Goal: Task Accomplishment & Management: Contribute content

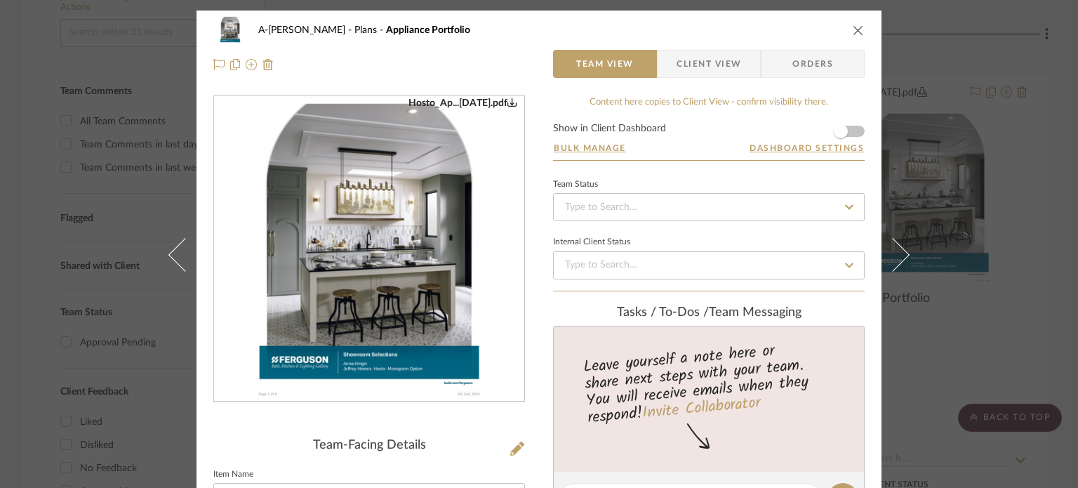
click at [56, 163] on div "A-[PERSON_NAME] Plans Appliance Portfolio Team View Client View Orders Hosto_Ap…" at bounding box center [539, 244] width 1078 height 488
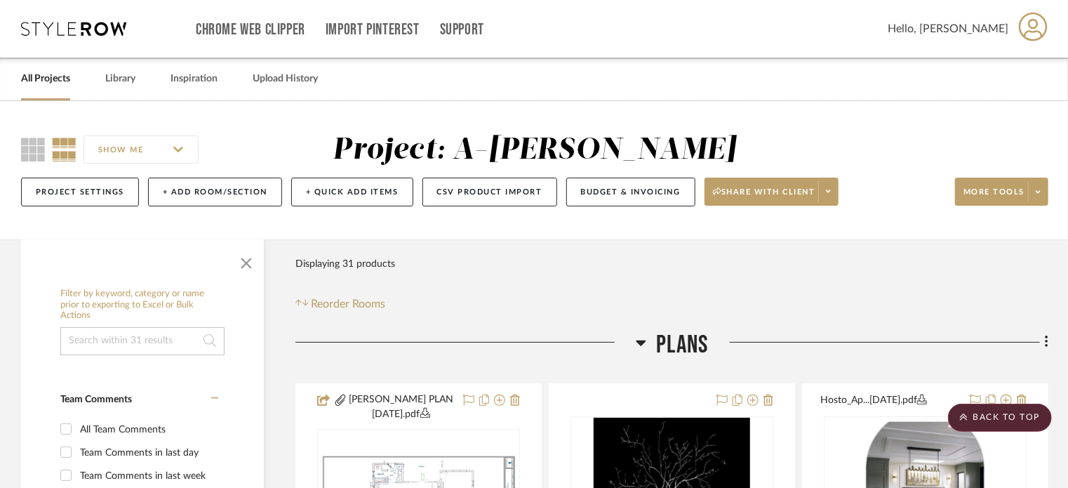
click at [35, 74] on link "All Projects" at bounding box center [45, 78] width 49 height 19
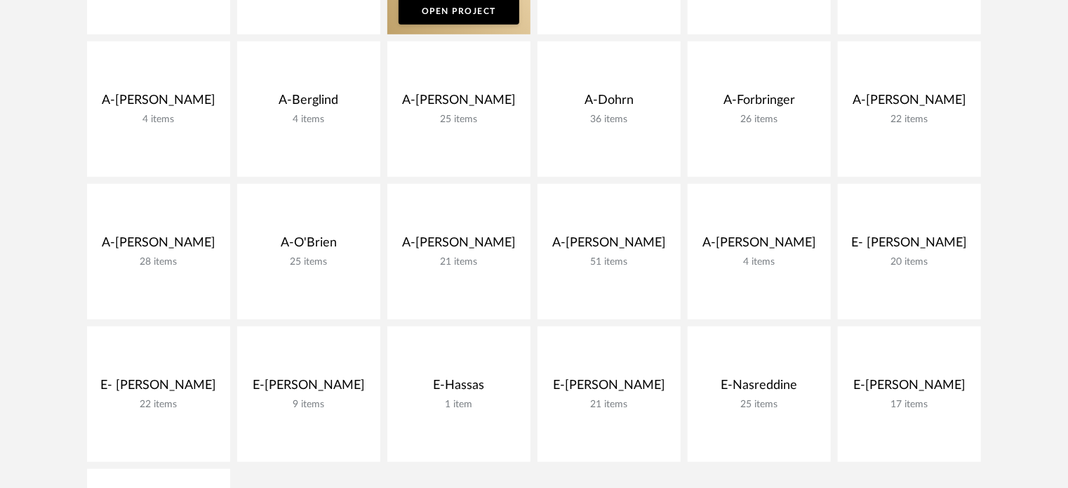
scroll to position [450, 0]
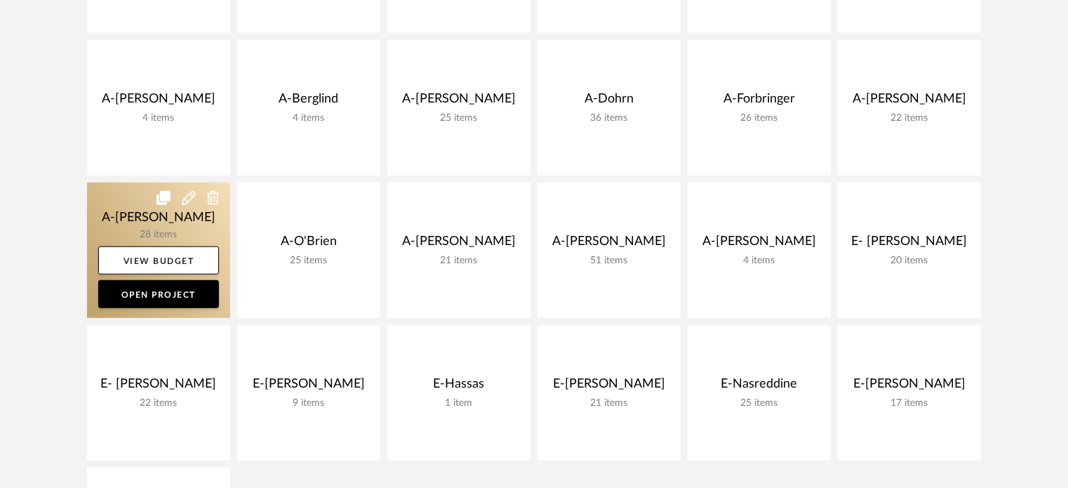
click at [122, 221] on link at bounding box center [158, 249] width 143 height 135
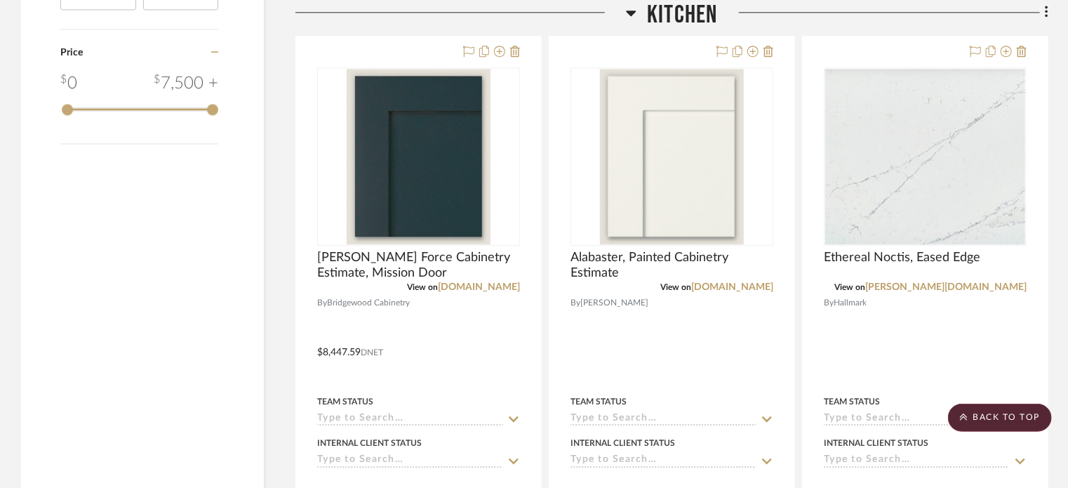
scroll to position [1669, 0]
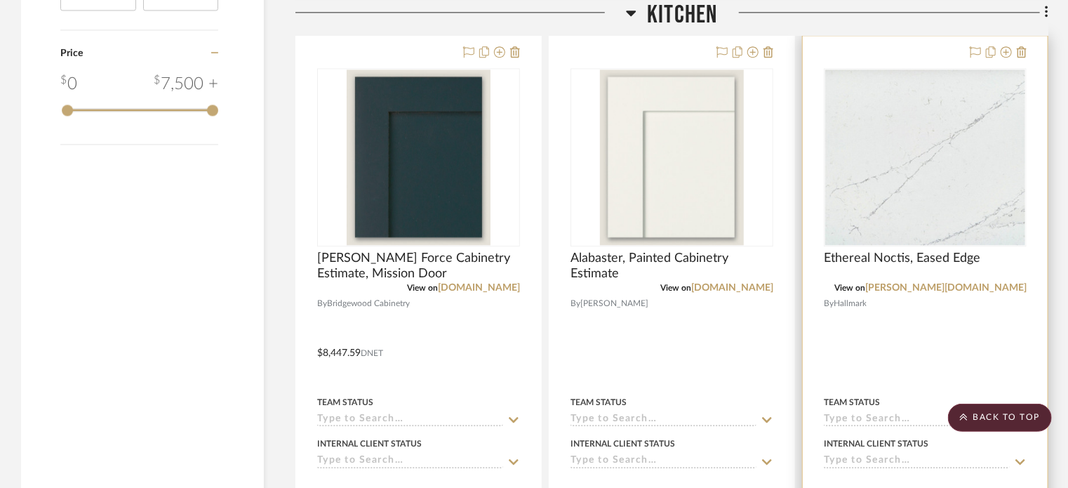
click at [839, 344] on div at bounding box center [925, 343] width 245 height 614
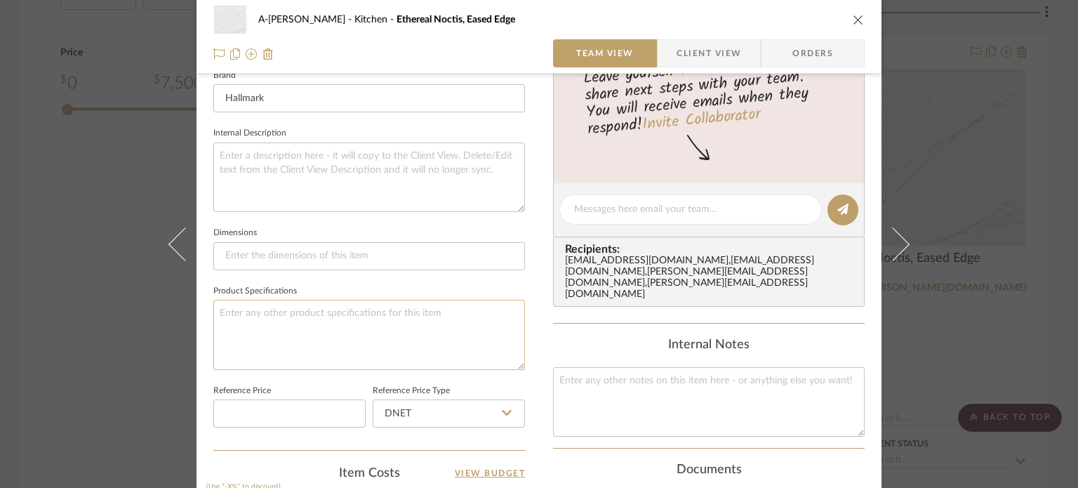
scroll to position [701, 0]
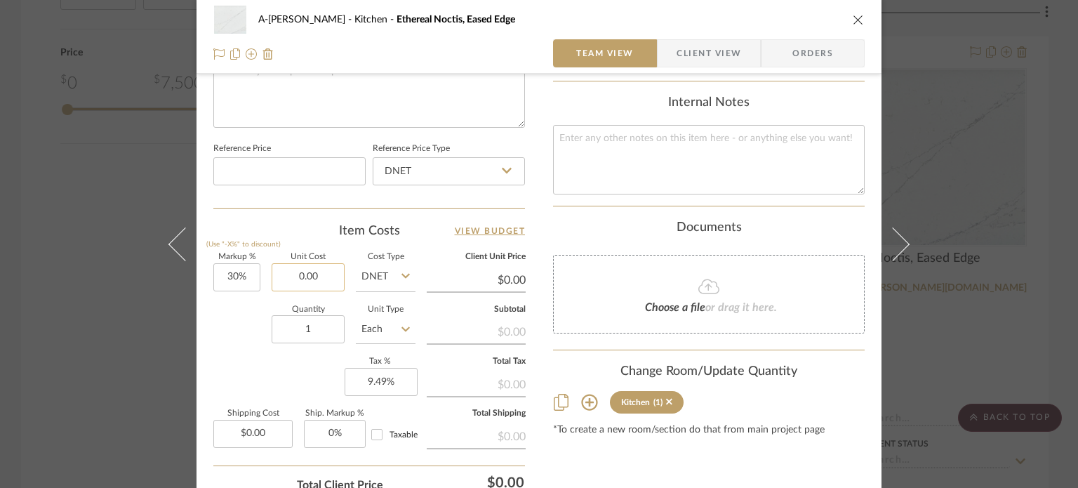
click at [326, 275] on input "0.00" at bounding box center [308, 277] width 73 height 28
paste input "6287.75"
type input "$6,287.75"
click at [224, 342] on div "Quantity 1 Unit Type Each" at bounding box center [314, 331] width 202 height 50
type input "$8,174.08"
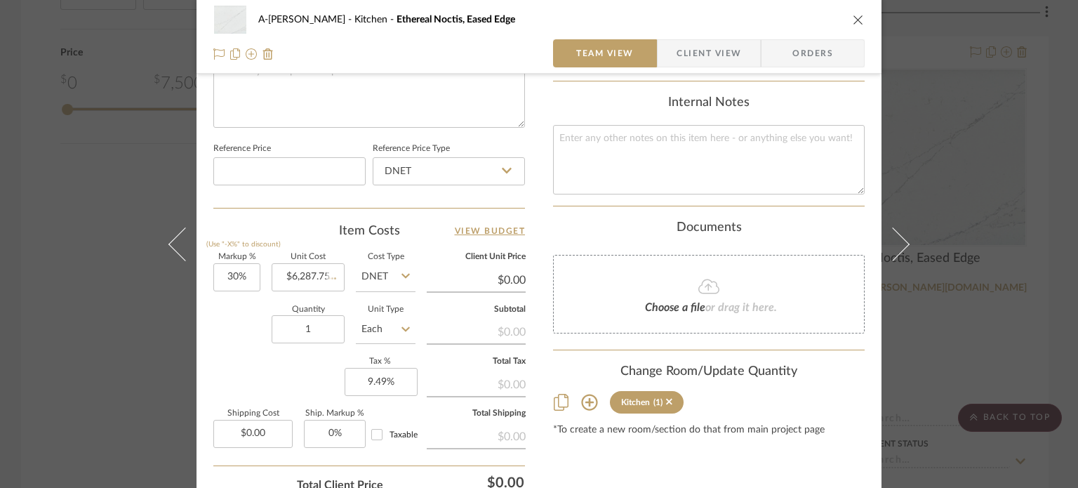
type input "$817.41"
click at [101, 316] on div "A-[PERSON_NAME] Kitchen Ethereal Noctis, Eased Edge Team View Client View Order…" at bounding box center [539, 244] width 1078 height 488
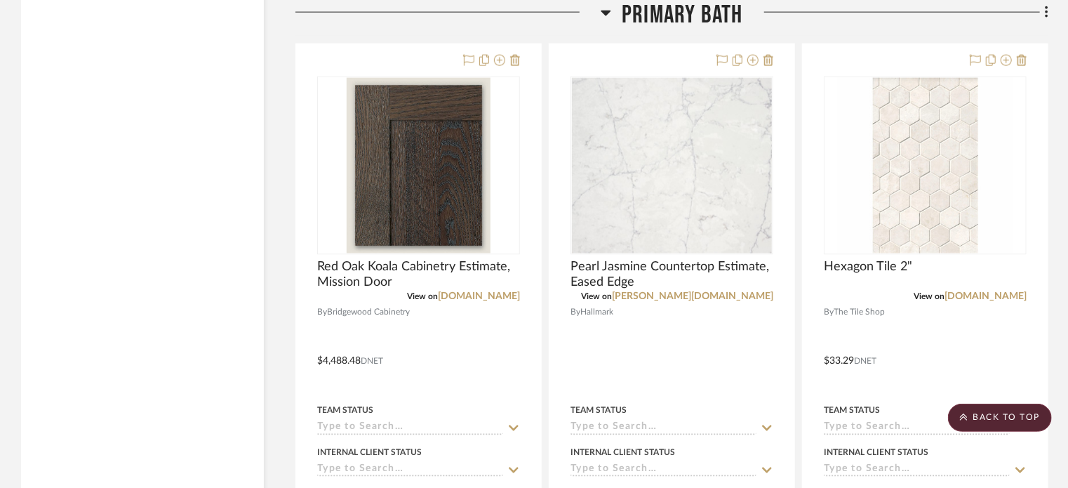
scroll to position [3697, 0]
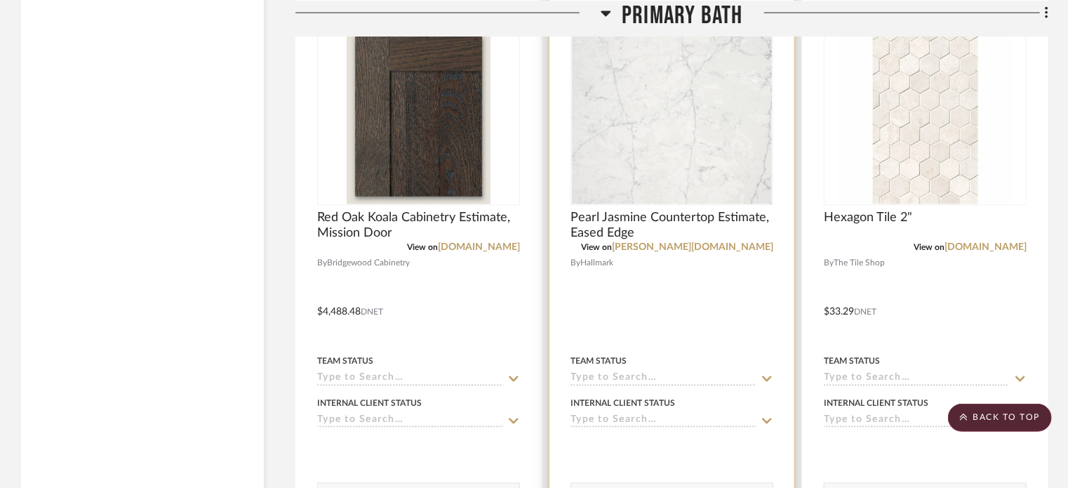
click at [662, 314] on div at bounding box center [671, 302] width 245 height 614
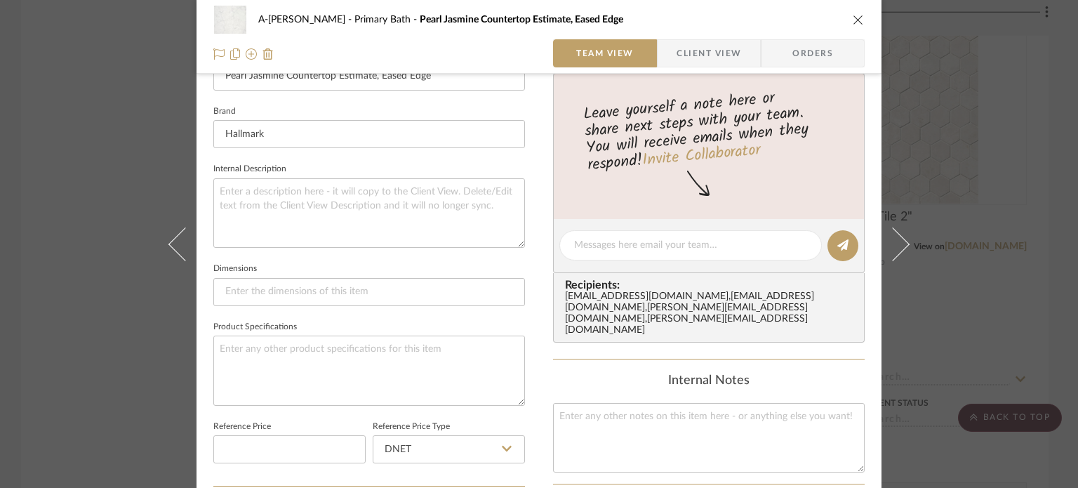
scroll to position [690, 0]
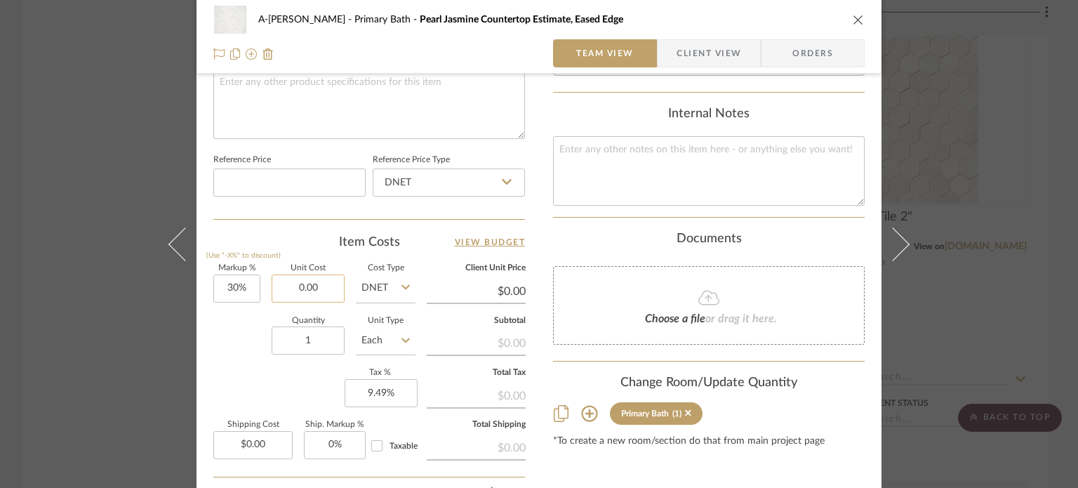
click at [328, 286] on input "0.00" at bounding box center [308, 288] width 73 height 28
paste input "6287.75"
type input "$6,287.75"
click at [227, 336] on div "Quantity 1 Unit Type Each" at bounding box center [314, 342] width 202 height 50
type input "$8,174.08"
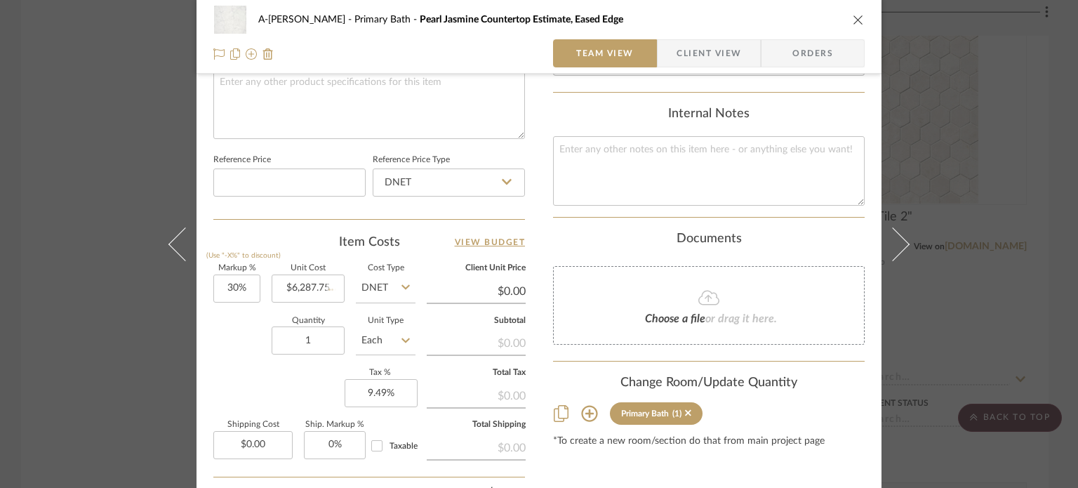
type input "$817.41"
type input "6287.75"
click at [311, 283] on input "6287.75" at bounding box center [308, 288] width 73 height 28
type input "$0.00"
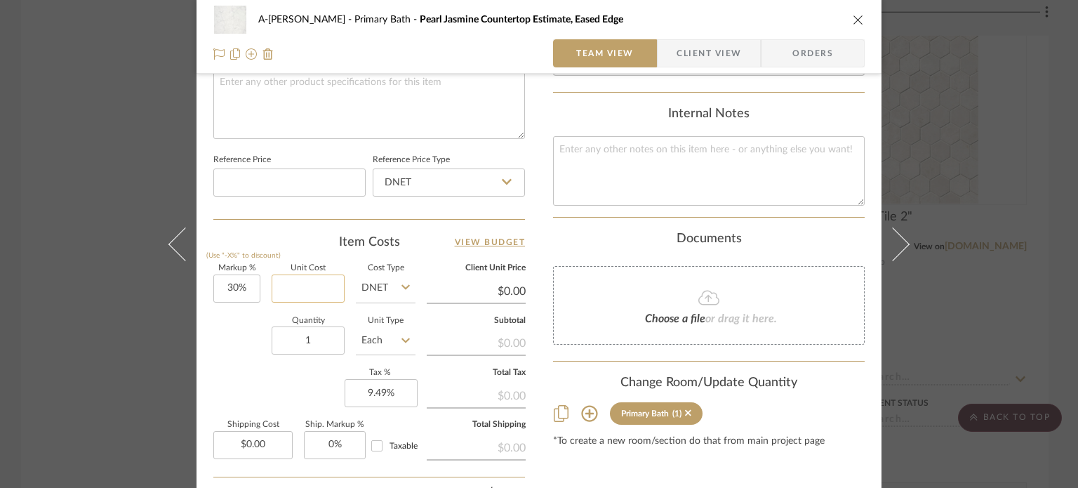
paste input "6287.75"
type input "6"
type input "$2,740.44"
click at [248, 343] on div "Quantity 1 Unit Type Each" at bounding box center [314, 342] width 202 height 50
type input "$3,562.57"
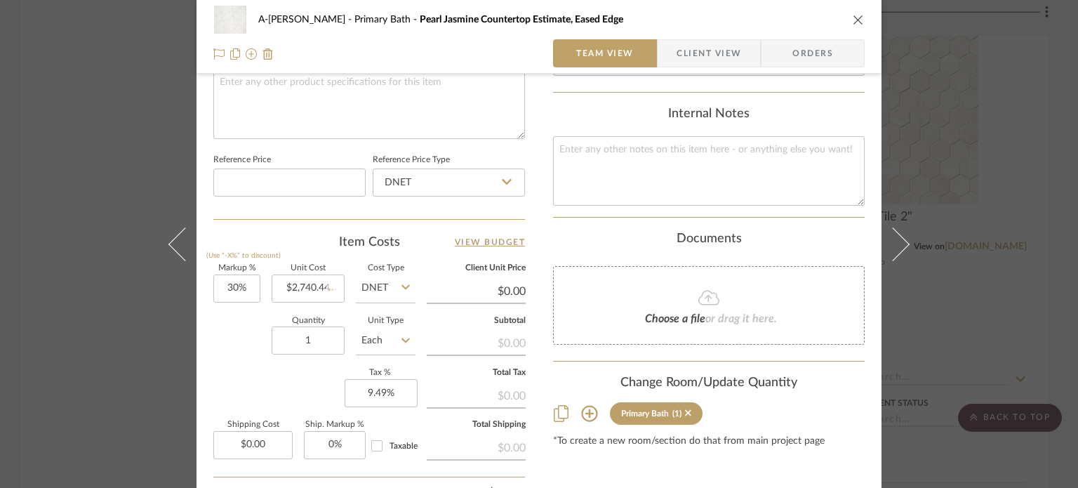
type input "$356.26"
click at [138, 317] on div "A-[PERSON_NAME] Primary Bath Pearl Jasmine Countertop Estimate, Eased Edge Team…" at bounding box center [539, 244] width 1078 height 488
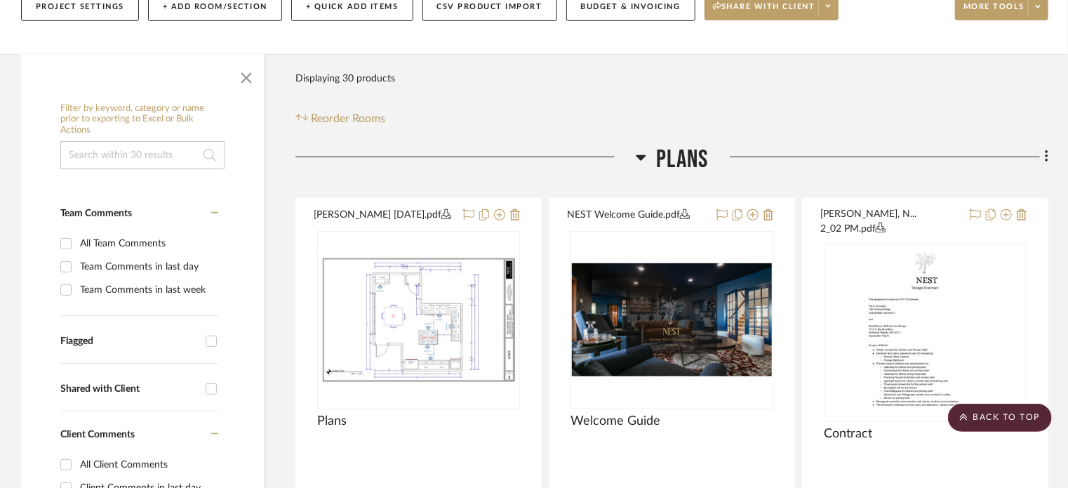
scroll to position [184, 0]
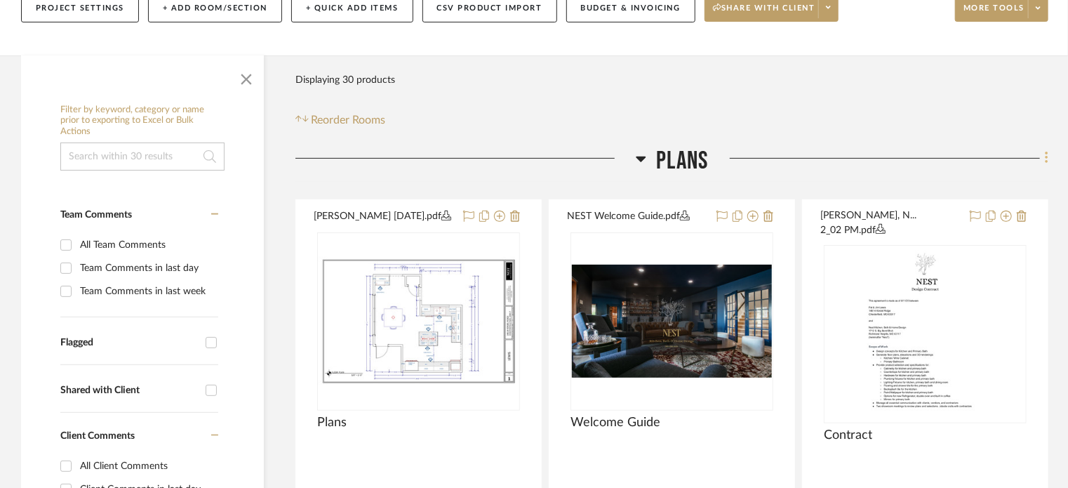
click at [1047, 153] on icon at bounding box center [1046, 158] width 3 height 12
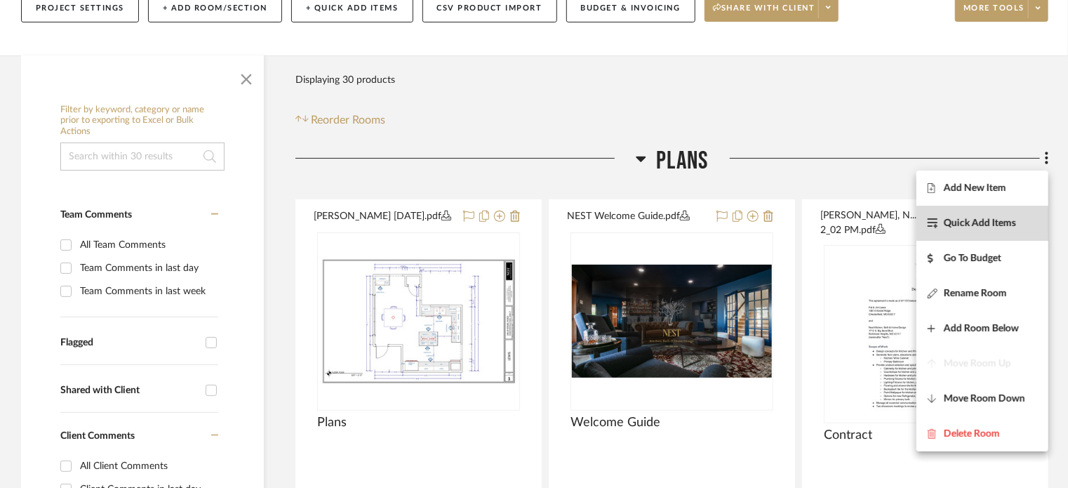
click at [999, 224] on span "Quick Add Items" at bounding box center [980, 223] width 72 height 12
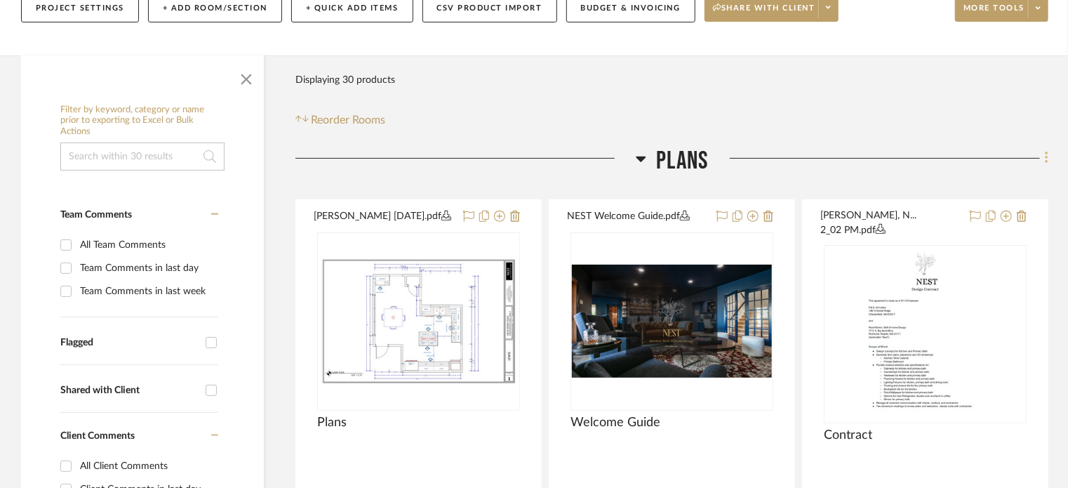
drag, startPoint x: 999, startPoint y: 224, endPoint x: 1045, endPoint y: 156, distance: 82.3
click at [1045, 156] on icon at bounding box center [1047, 157] width 4 height 15
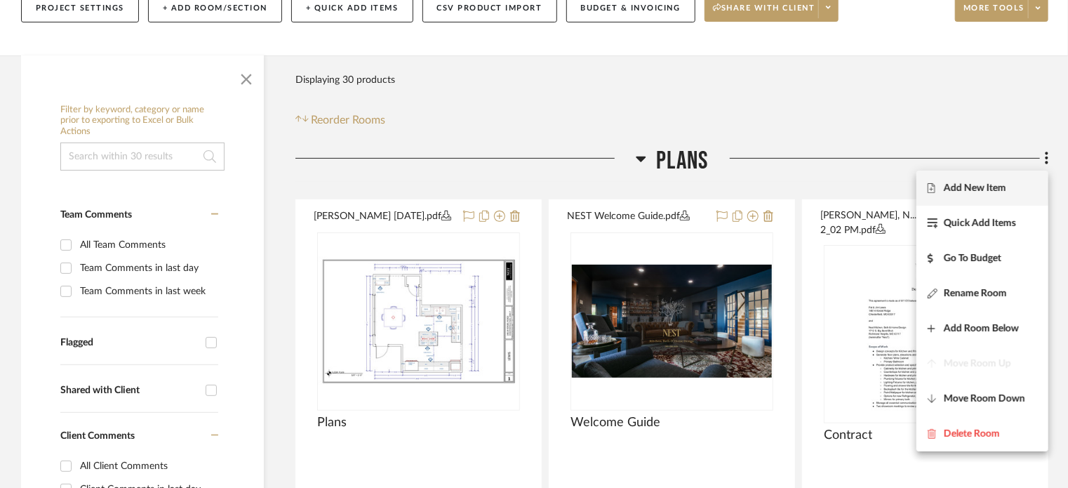
click at [974, 194] on button "Add New Item" at bounding box center [982, 187] width 132 height 35
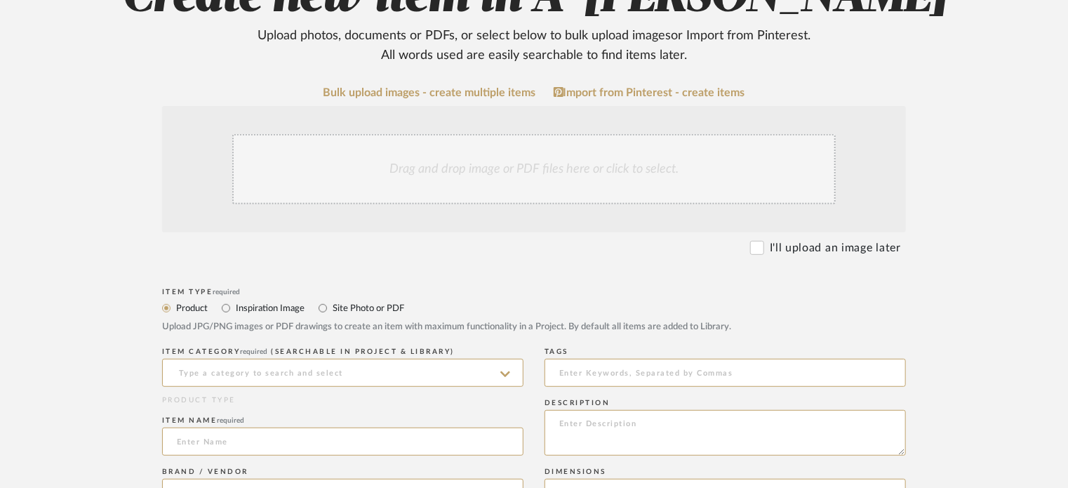
scroll to position [208, 0]
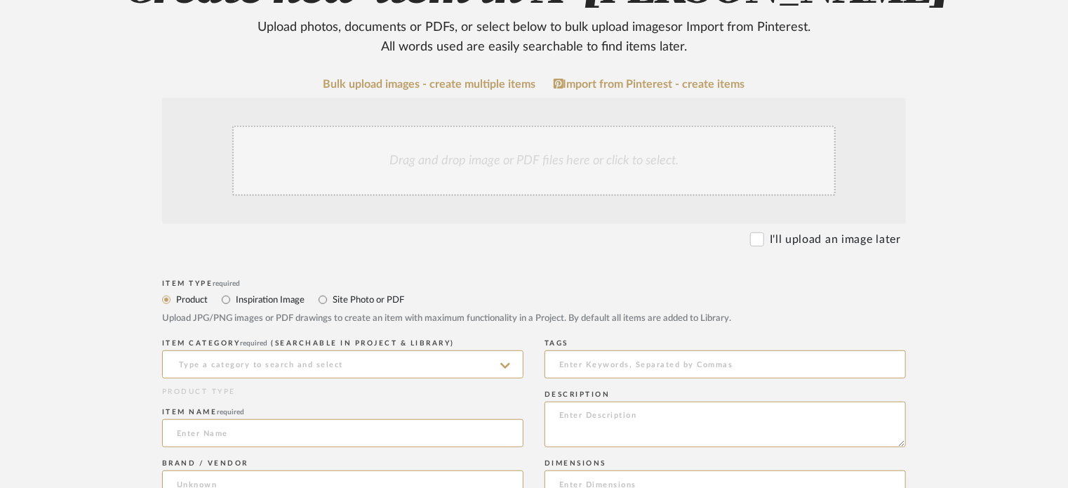
click at [382, 297] on label "Site Photo or PDF" at bounding box center [367, 299] width 73 height 15
click at [331, 297] on input "Site Photo or PDF" at bounding box center [322, 299] width 17 height 17
radio input "true"
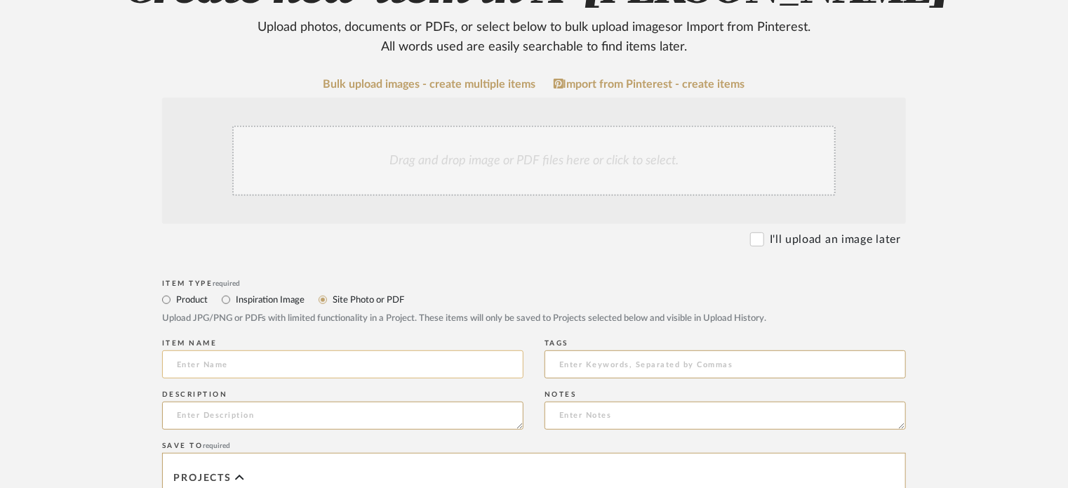
click at [272, 362] on input at bounding box center [342, 364] width 361 height 28
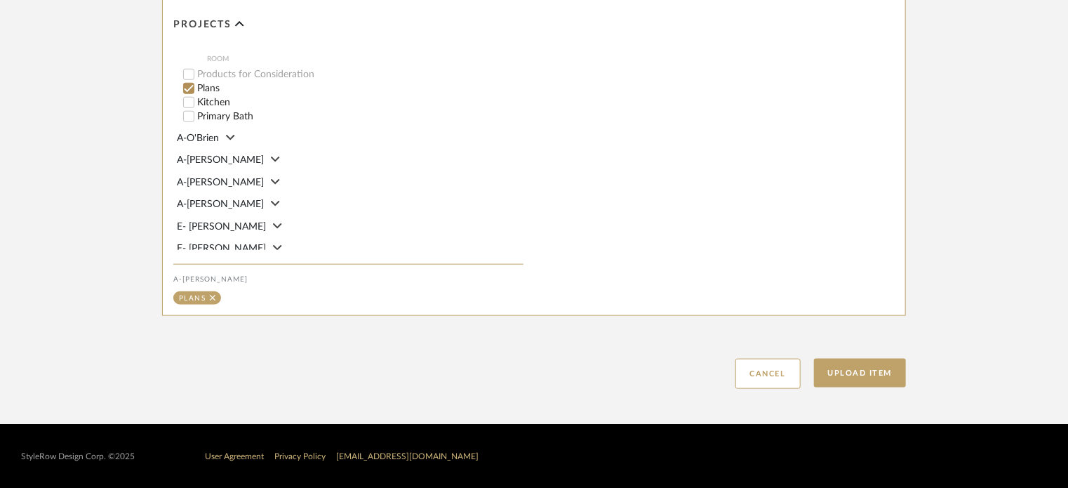
scroll to position [297, 0]
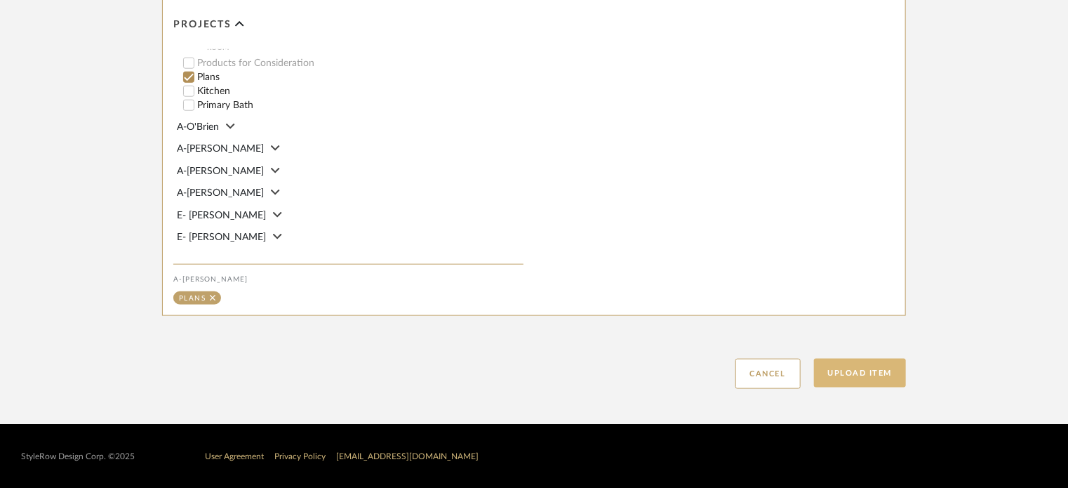
type input "Appliances"
click at [851, 368] on button "Upload Item" at bounding box center [860, 373] width 93 height 29
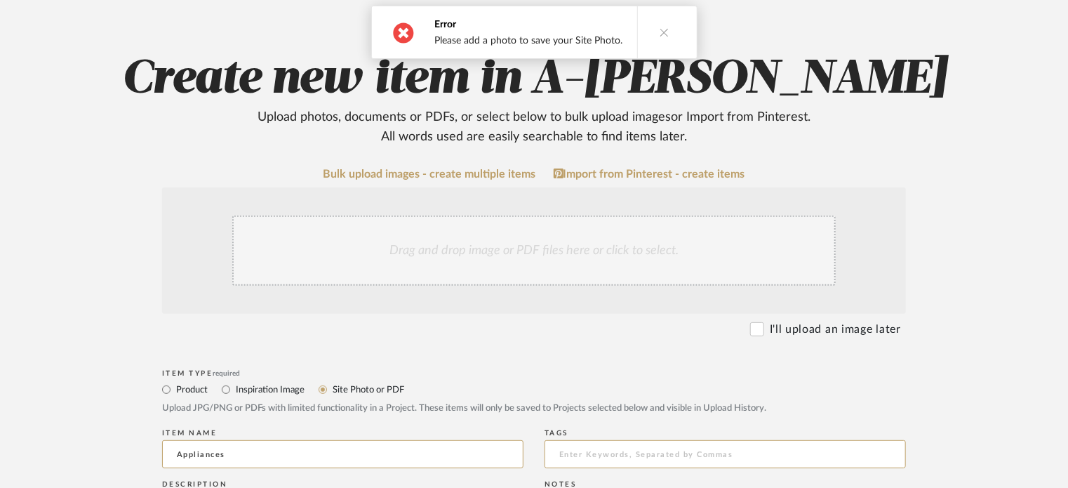
scroll to position [117, 0]
click at [499, 246] on div "Drag and drop image or PDF files here or click to select." at bounding box center [533, 251] width 603 height 70
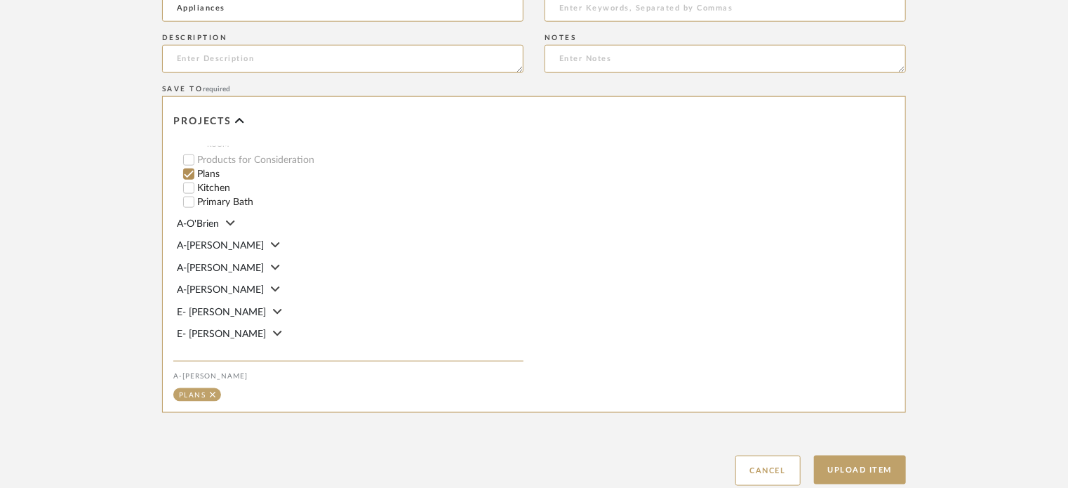
scroll to position [810, 0]
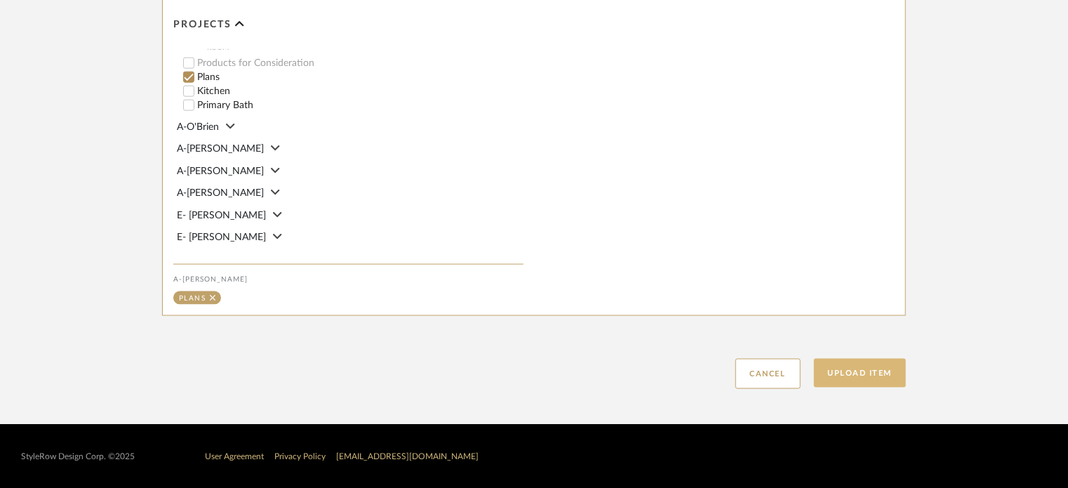
click at [846, 373] on button "Upload Item" at bounding box center [860, 373] width 93 height 29
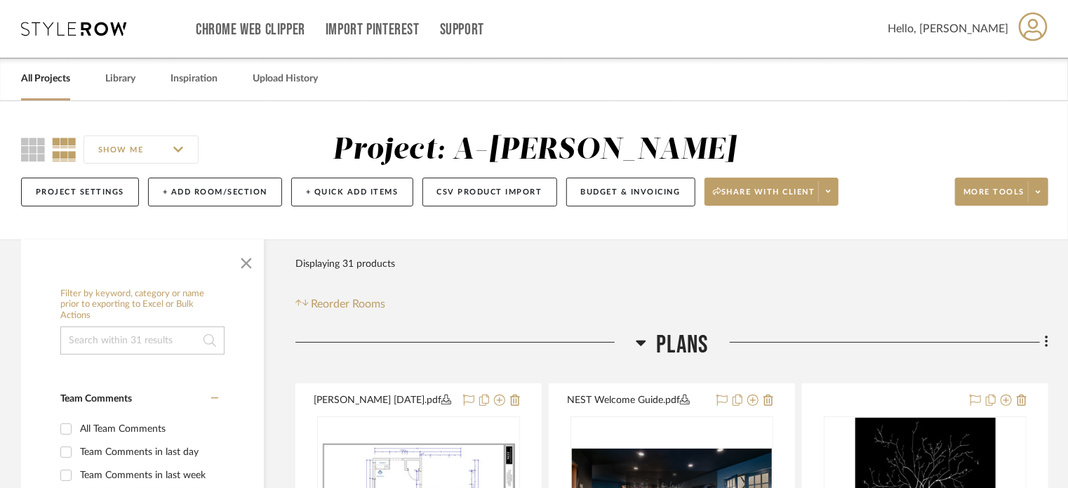
click at [45, 82] on link "All Projects" at bounding box center [45, 78] width 49 height 19
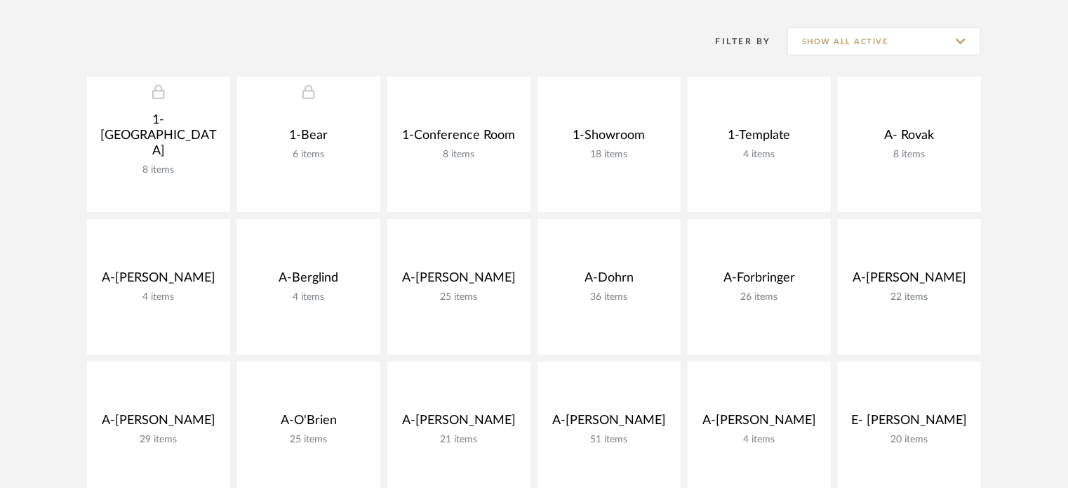
scroll to position [272, 0]
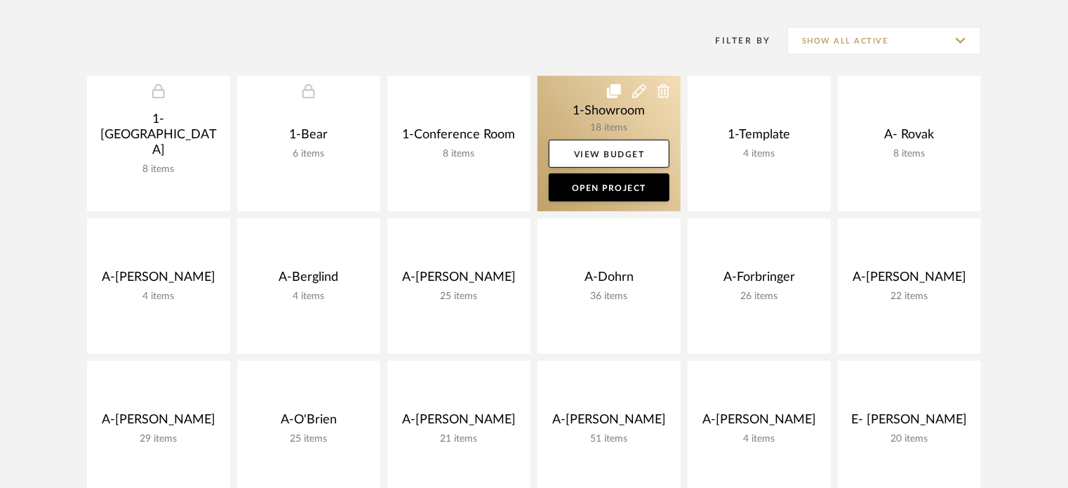
click at [587, 129] on link at bounding box center [608, 143] width 143 height 135
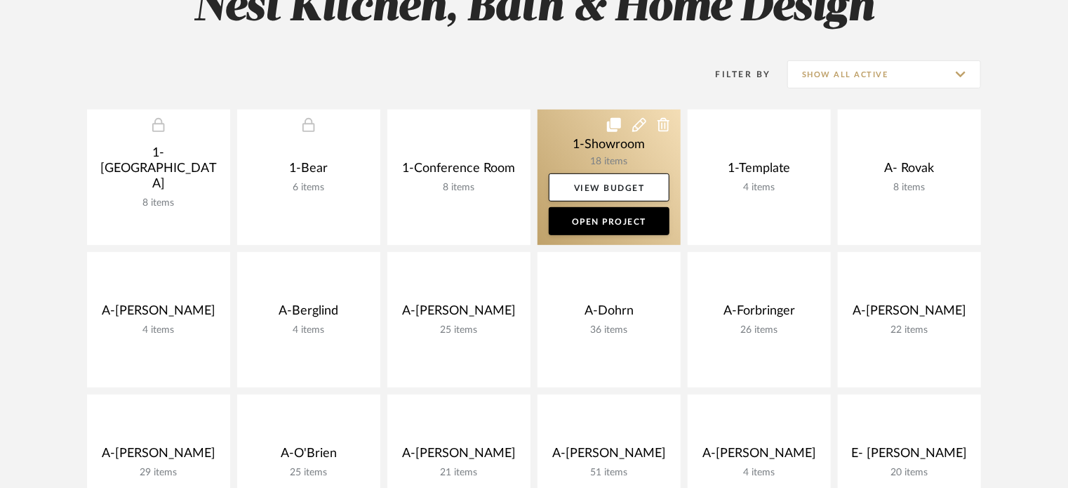
click at [572, 147] on link at bounding box center [608, 176] width 143 height 135
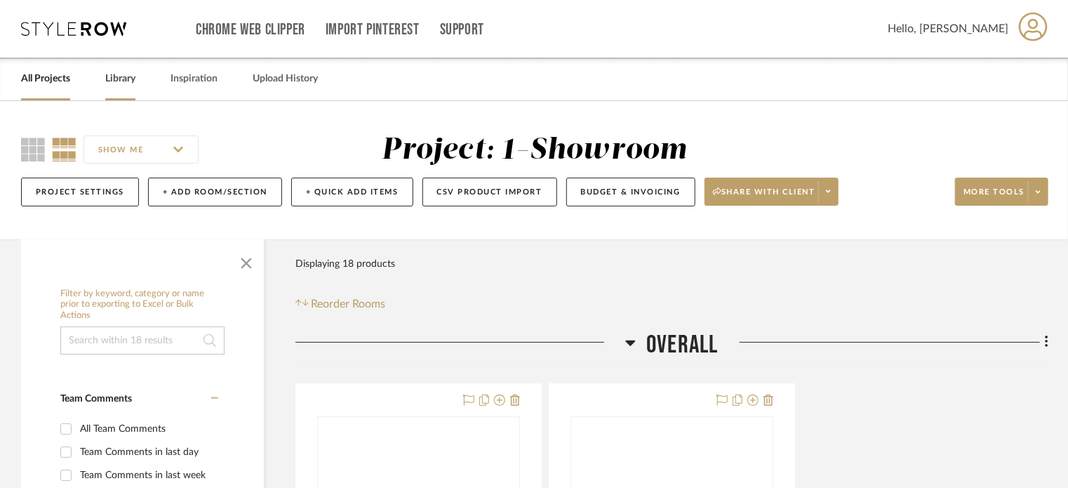
click at [119, 80] on link "Library" at bounding box center [120, 78] width 30 height 19
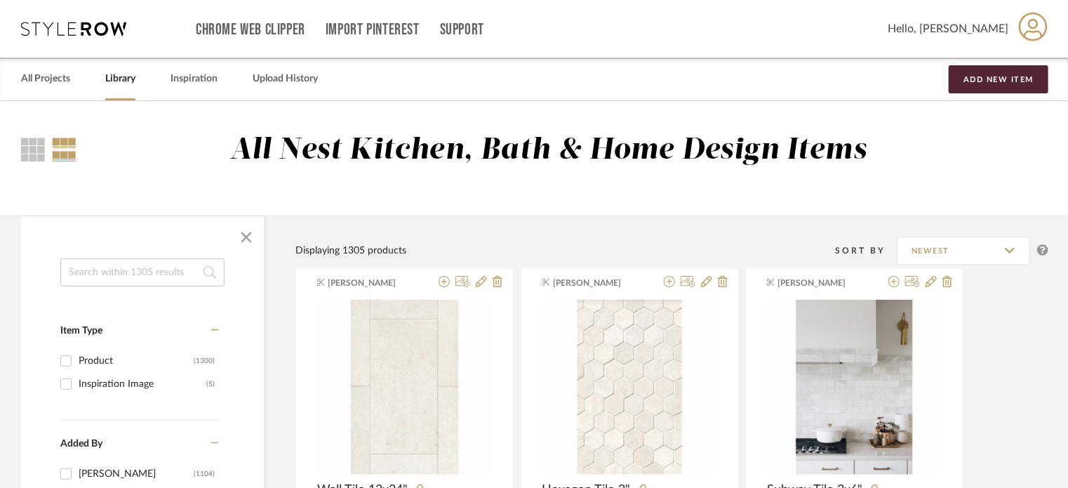
click at [140, 274] on input at bounding box center [142, 272] width 164 height 28
type input "air switch"
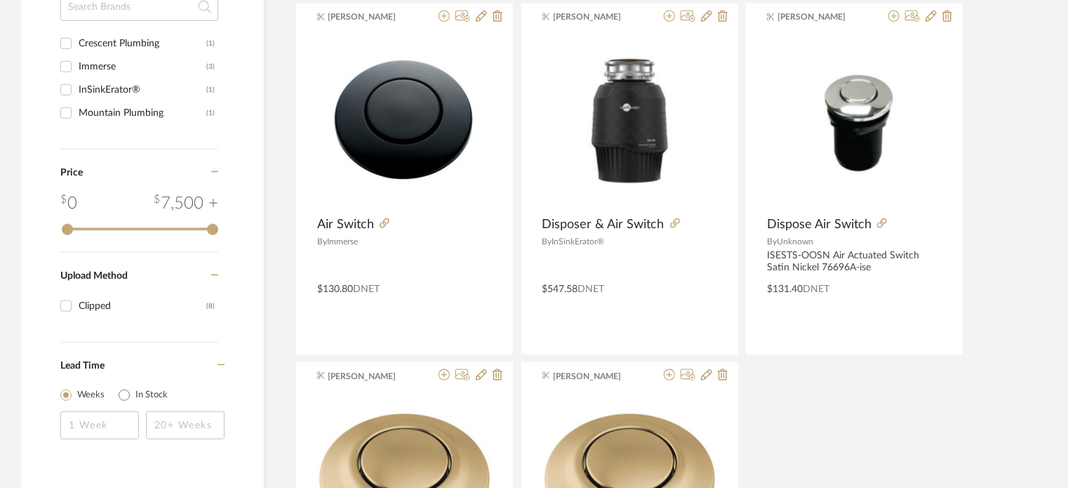
scroll to position [674, 0]
